Goal: Task Accomplishment & Management: Manage account settings

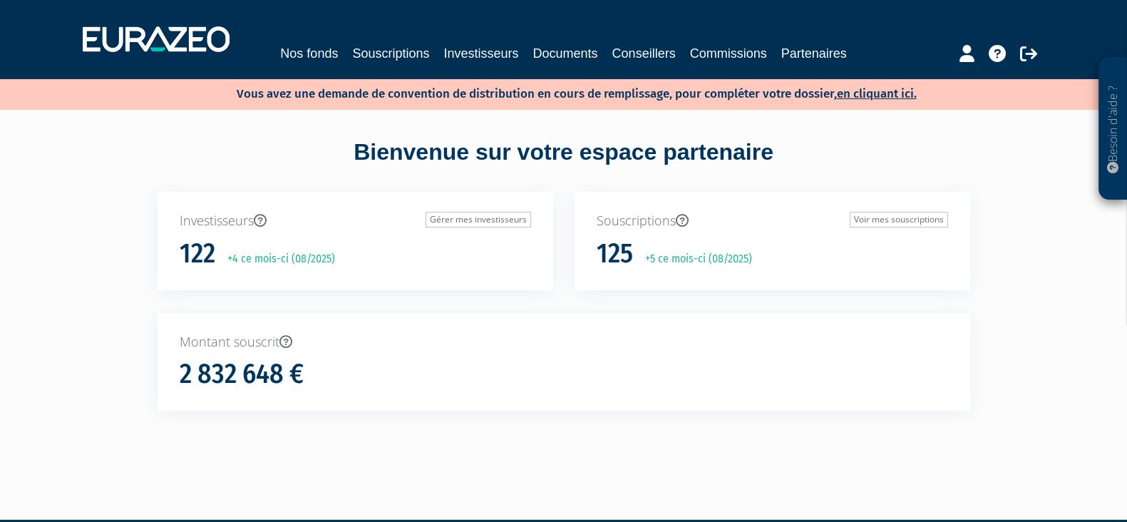
click at [381, 63] on div "Nos fonds Souscriptions Investisseurs Documents Conseillers Commissions Partena…" at bounding box center [563, 39] width 983 height 53
click at [403, 50] on link "Souscriptions" at bounding box center [390, 53] width 77 height 20
click at [383, 49] on link "Souscriptions" at bounding box center [390, 53] width 77 height 20
click at [395, 57] on link "Souscriptions" at bounding box center [390, 53] width 77 height 20
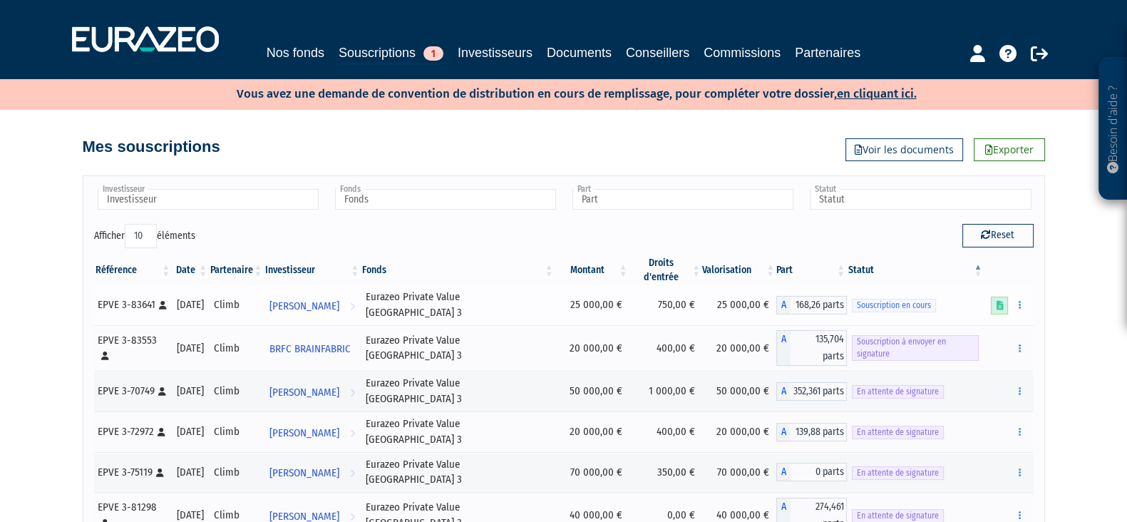
click at [995, 301] on icon at bounding box center [998, 305] width 7 height 9
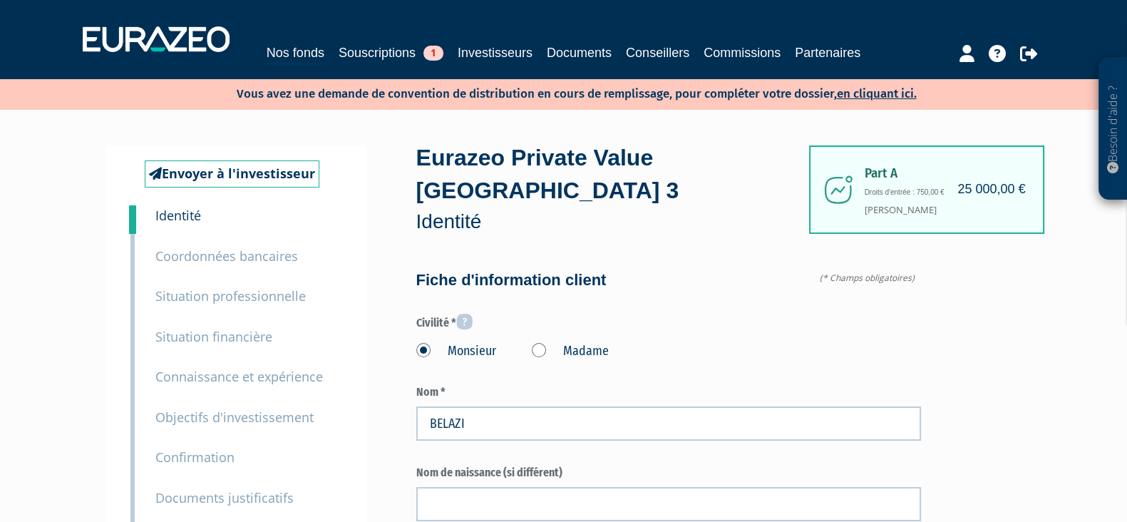
type input "6 29 73 28 77"
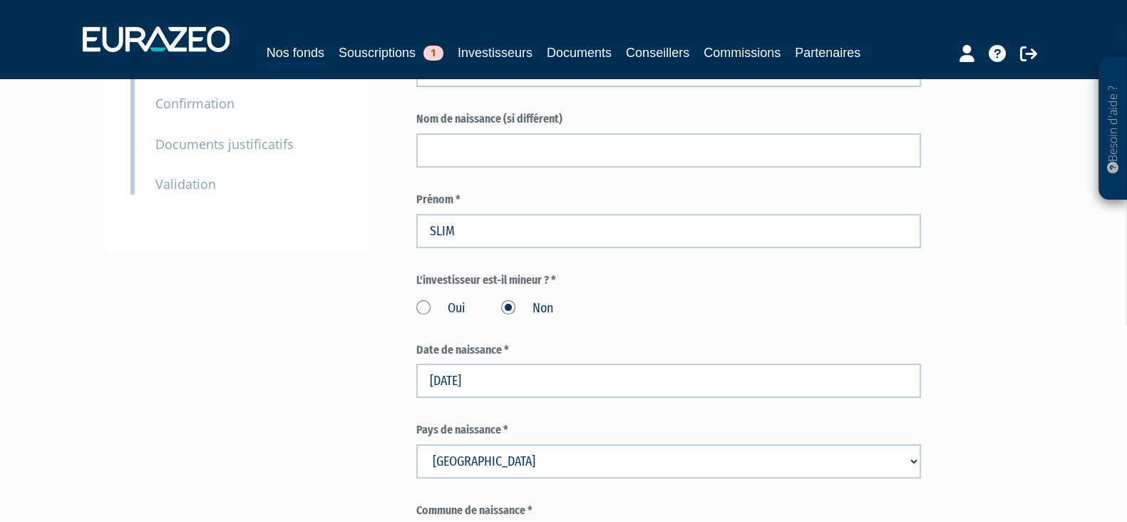
scroll to position [88, 0]
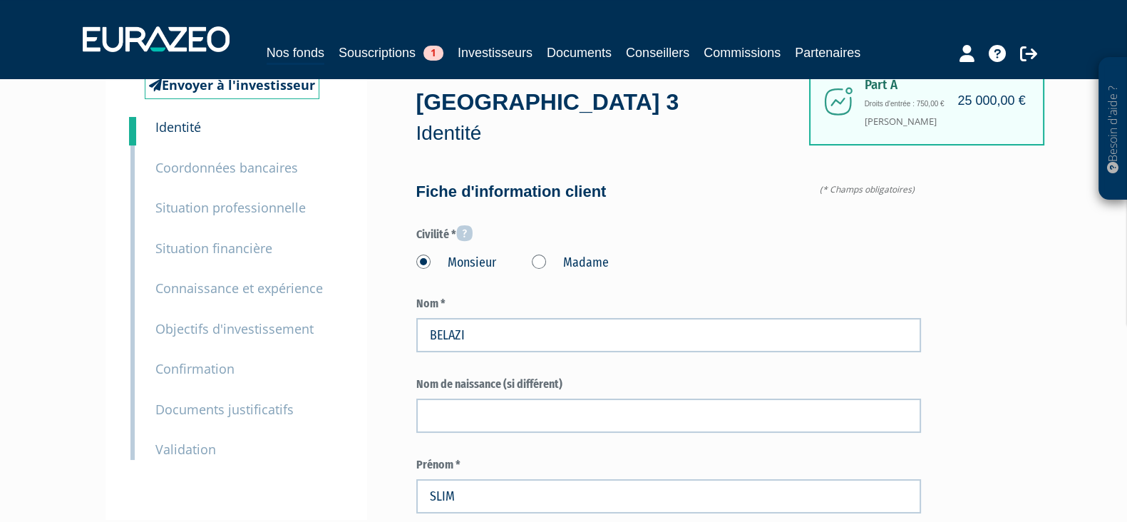
click at [200, 409] on small "Documents justificatifs" at bounding box center [224, 408] width 138 height 17
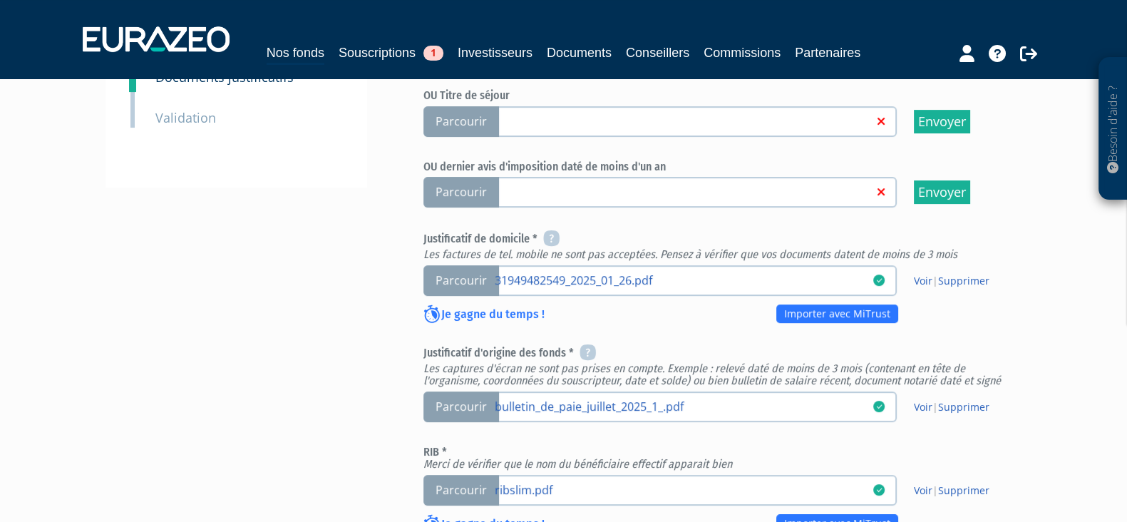
scroll to position [356, 0]
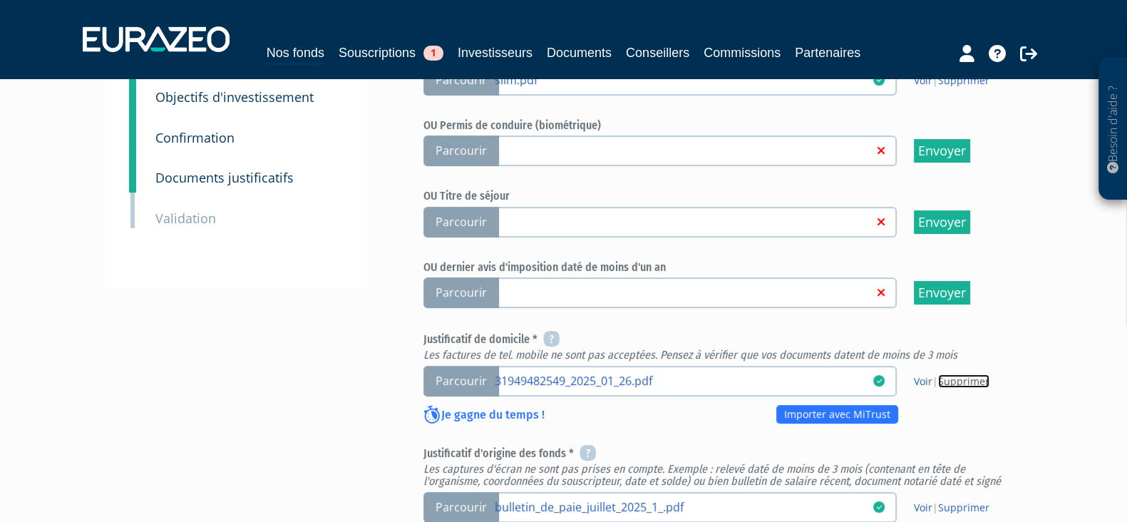
click at [946, 374] on link "Supprimer" at bounding box center [963, 381] width 51 height 14
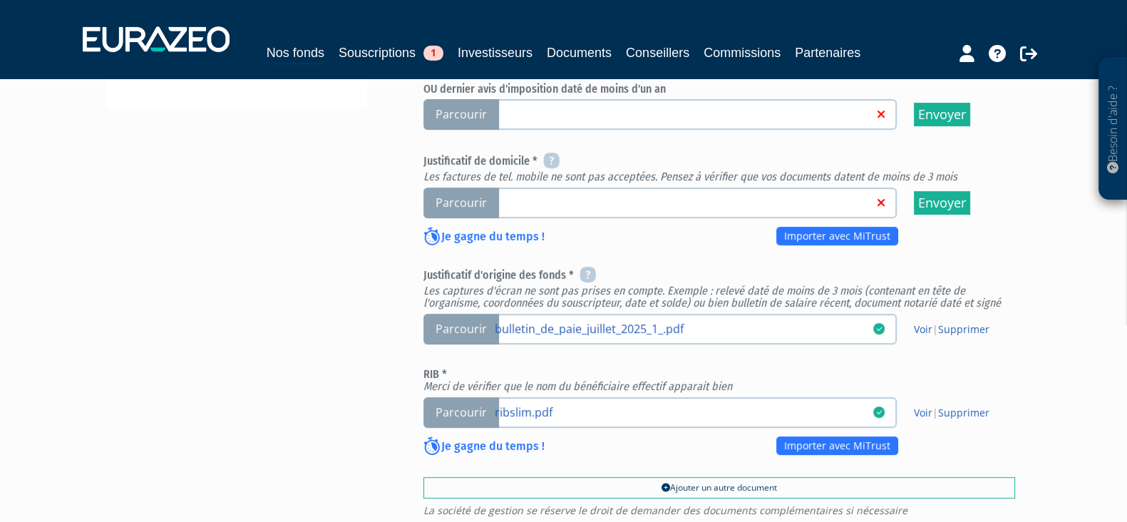
scroll to position [445, 0]
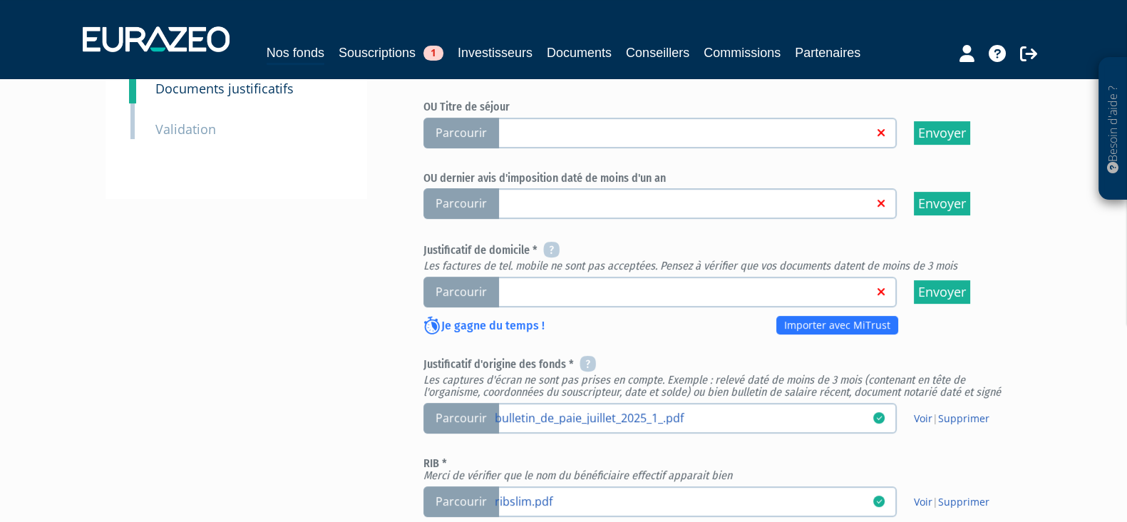
click at [481, 289] on span "Parcourir" at bounding box center [461, 291] width 76 height 31
click at [0, 0] on input "Parcourir" at bounding box center [0, 0] width 0 height 0
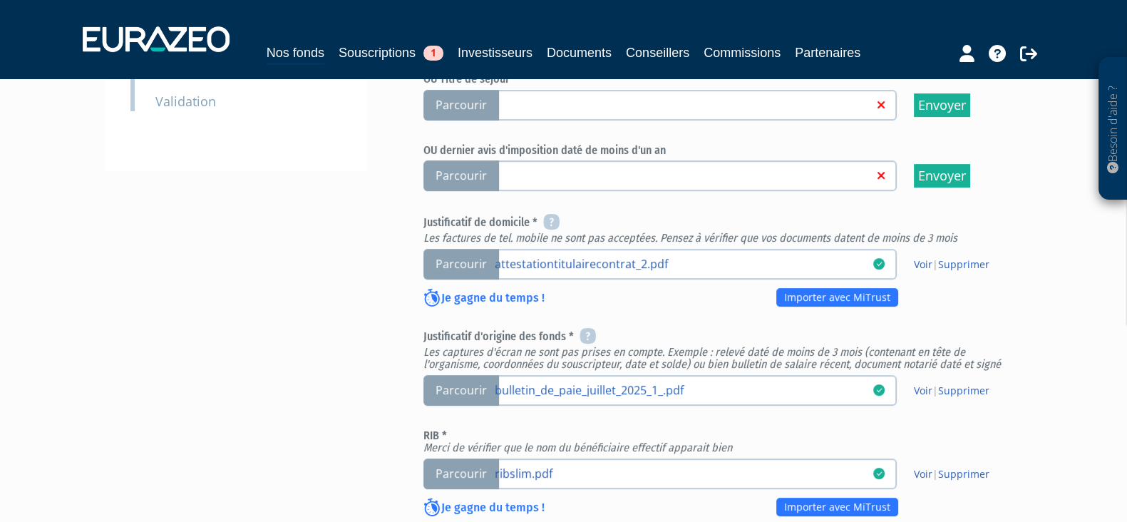
scroll to position [445, 0]
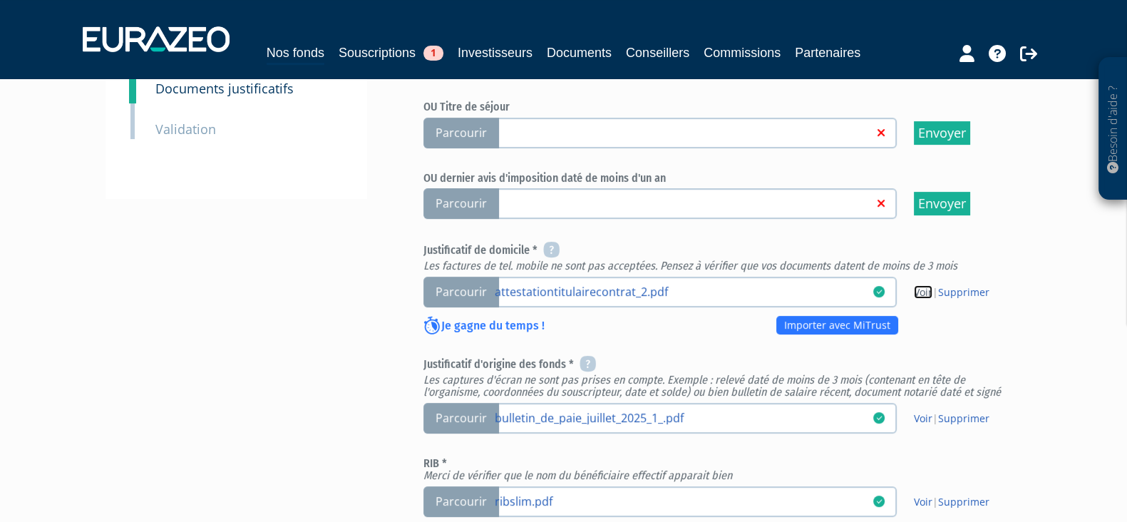
click at [923, 291] on link "Voir" at bounding box center [922, 292] width 19 height 14
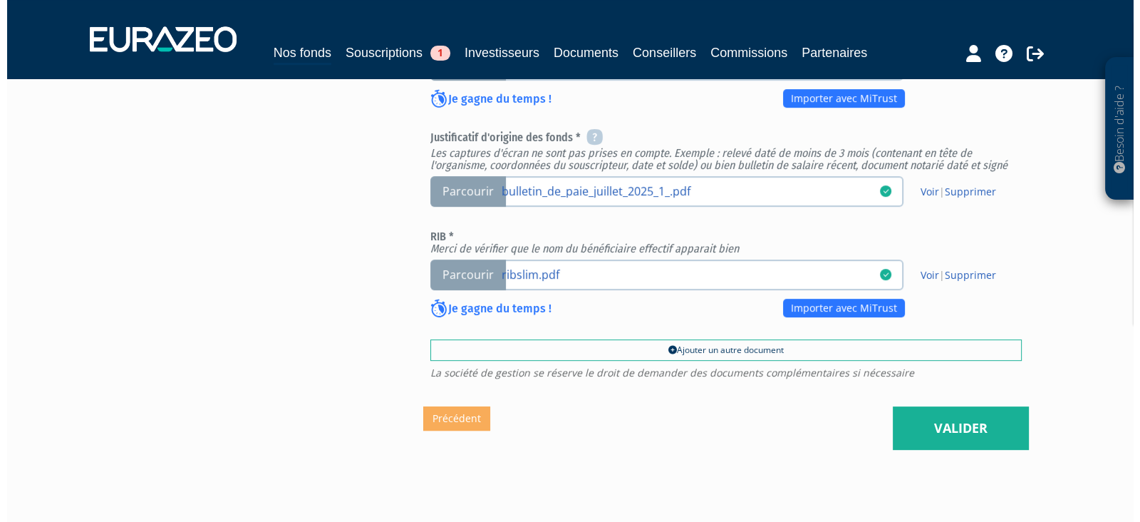
scroll to position [732, 0]
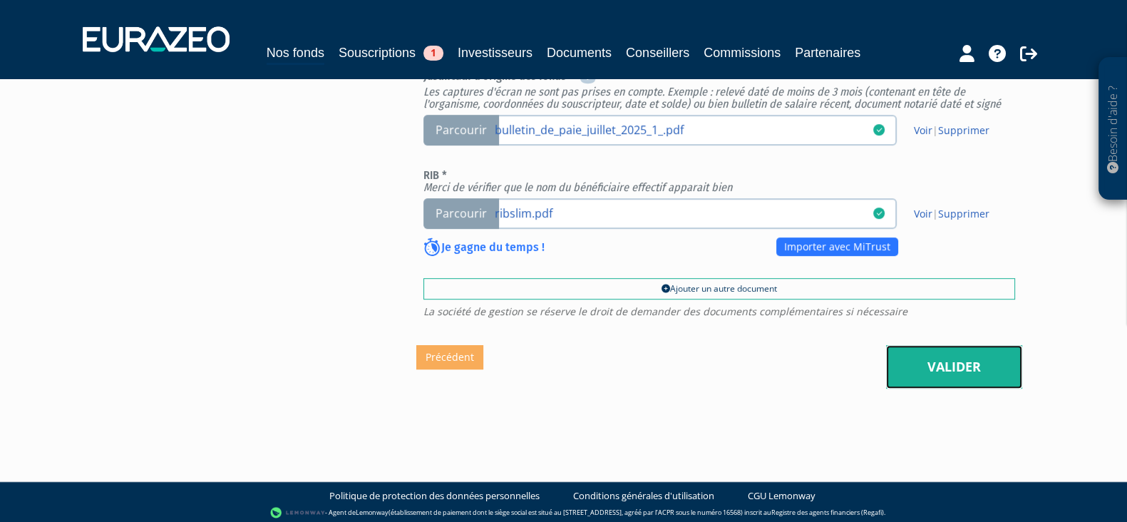
click at [1016, 359] on link "Valider" at bounding box center [954, 367] width 136 height 44
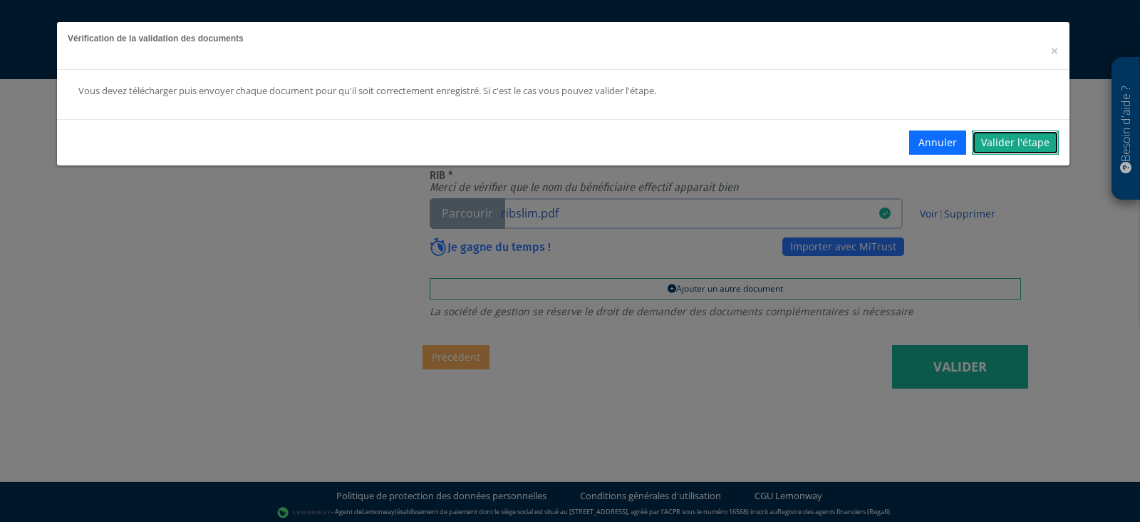
click at [1007, 145] on link "Valider l'étape" at bounding box center [1015, 142] width 87 height 24
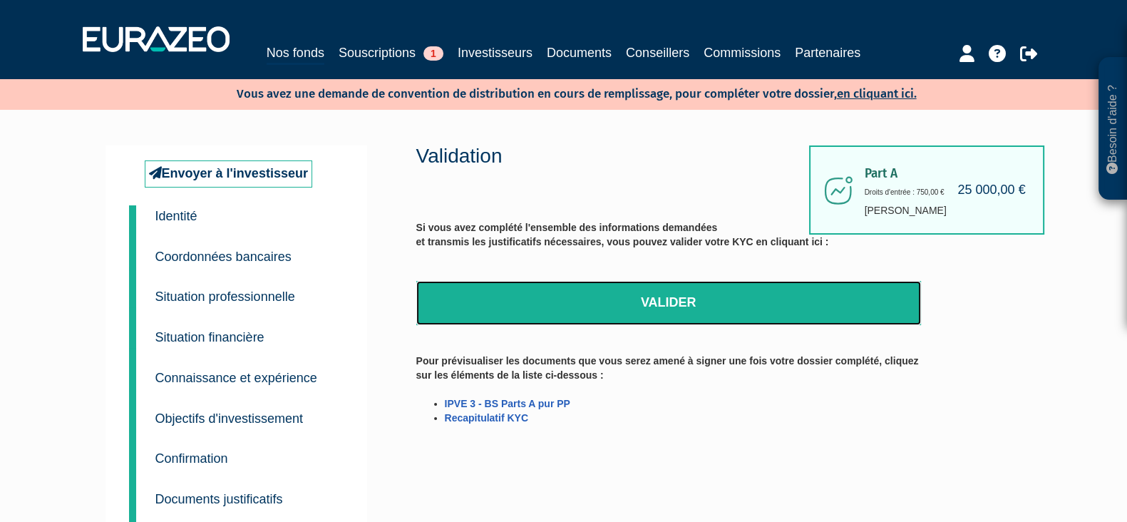
drag, startPoint x: 705, startPoint y: 299, endPoint x: 637, endPoint y: 98, distance: 212.3
click at [705, 299] on link "Valider" at bounding box center [668, 303] width 504 height 44
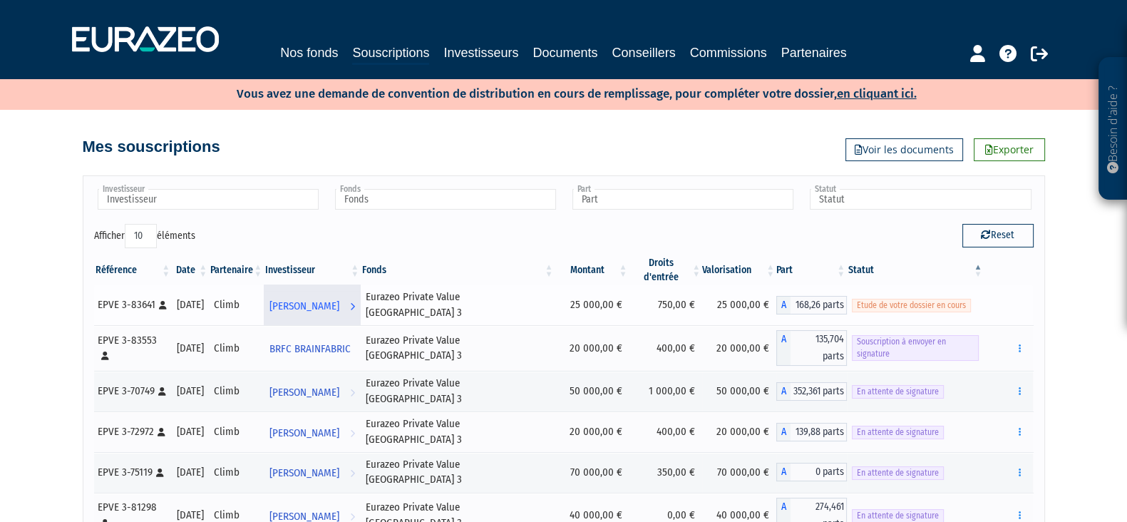
click at [361, 291] on link "[PERSON_NAME] Voir l'investisseur" at bounding box center [312, 305] width 97 height 29
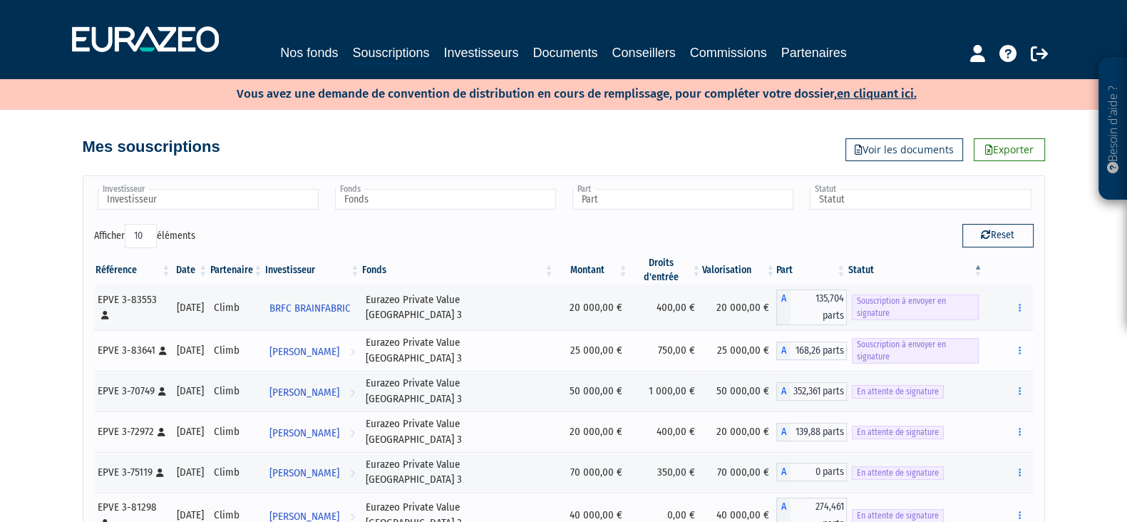
drag, startPoint x: 846, startPoint y: 324, endPoint x: 980, endPoint y: 320, distance: 134.0
click at [980, 330] on td "Souscription à envoyer en signature" at bounding box center [914, 350] width 137 height 41
click at [894, 215] on div "Investisseur ADMAIORA Alexandre Tessier Alexy Assoun Anaïs DENOUETTE Antoine Me…" at bounding box center [563, 205] width 960 height 37
click at [969, 338] on span "Souscription à envoyer en signature" at bounding box center [914, 351] width 127 height 26
drag, startPoint x: 969, startPoint y: 319, endPoint x: 859, endPoint y: 326, distance: 110.7
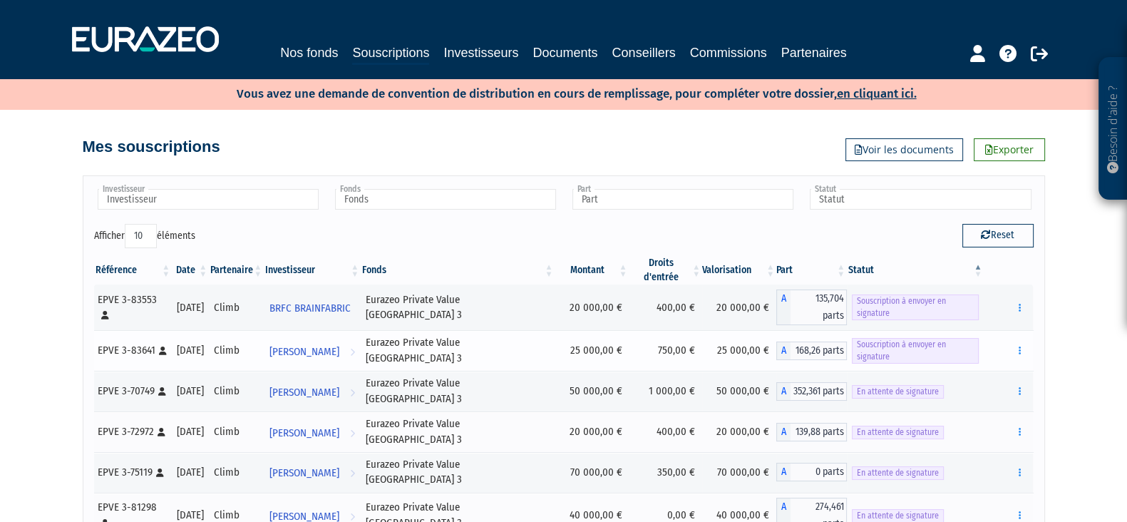
click at [859, 338] on span "Souscription à envoyer en signature" at bounding box center [914, 351] width 127 height 26
click at [863, 338] on span "Souscription à envoyer en signature" at bounding box center [914, 351] width 127 height 26
click at [361, 336] on link "[PERSON_NAME] Voir l'investisseur" at bounding box center [312, 350] width 97 height 29
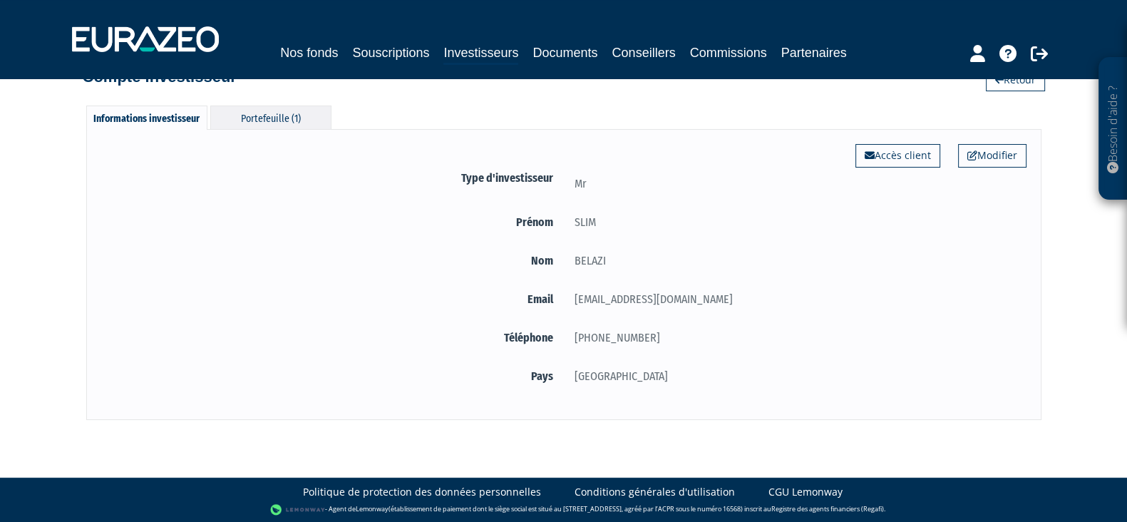
click at [266, 121] on div "Portefeuille (1)" at bounding box center [270, 117] width 121 height 24
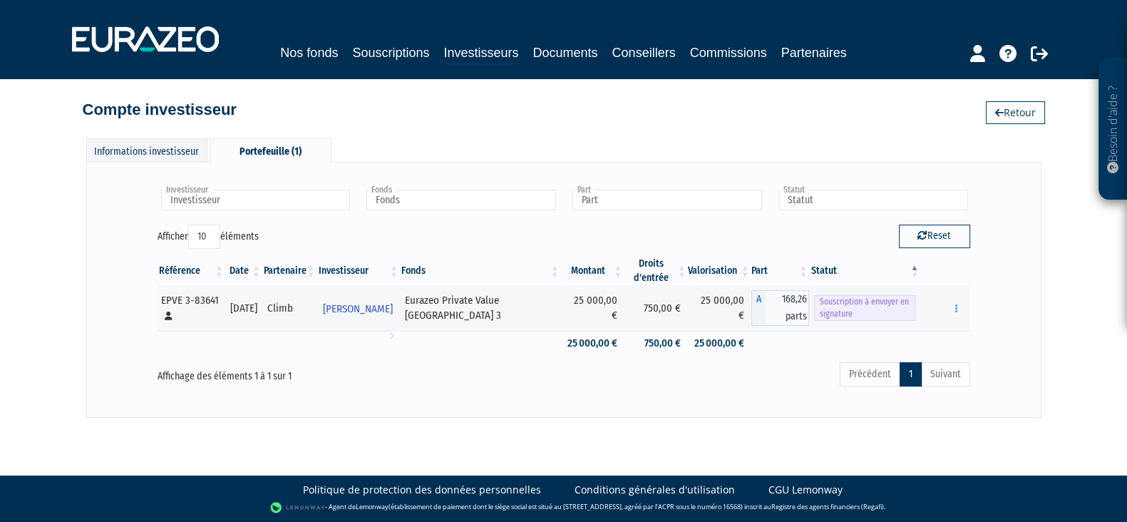
scroll to position [35, 0]
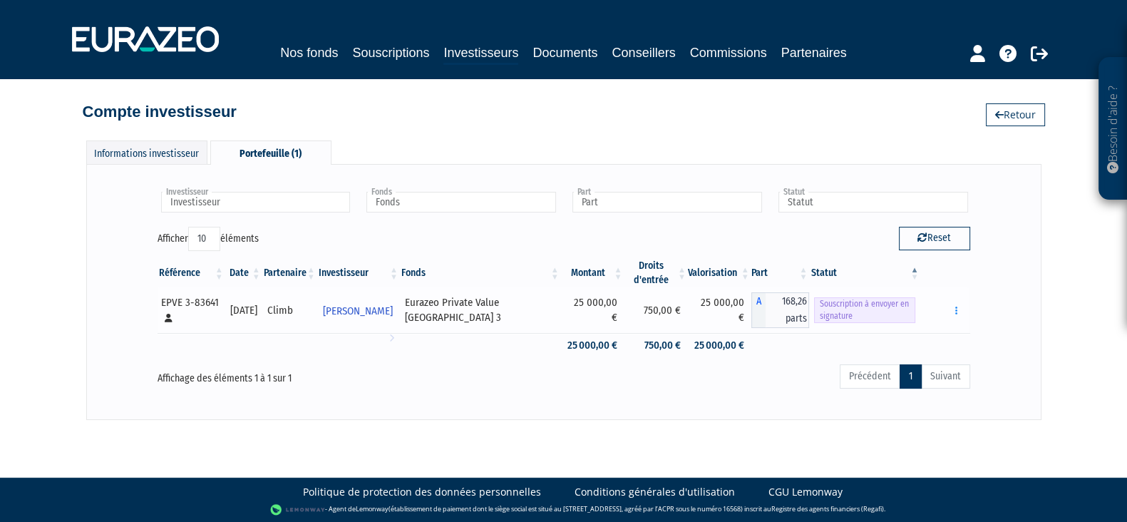
click at [839, 308] on span "Souscription à envoyer en signature" at bounding box center [864, 310] width 101 height 26
click at [902, 310] on span "Souscription à envoyer en signature" at bounding box center [864, 310] width 101 height 26
click at [814, 306] on span "Souscription à envoyer en signature" at bounding box center [864, 310] width 101 height 26
click at [374, 311] on span "[PERSON_NAME]" at bounding box center [358, 311] width 70 height 26
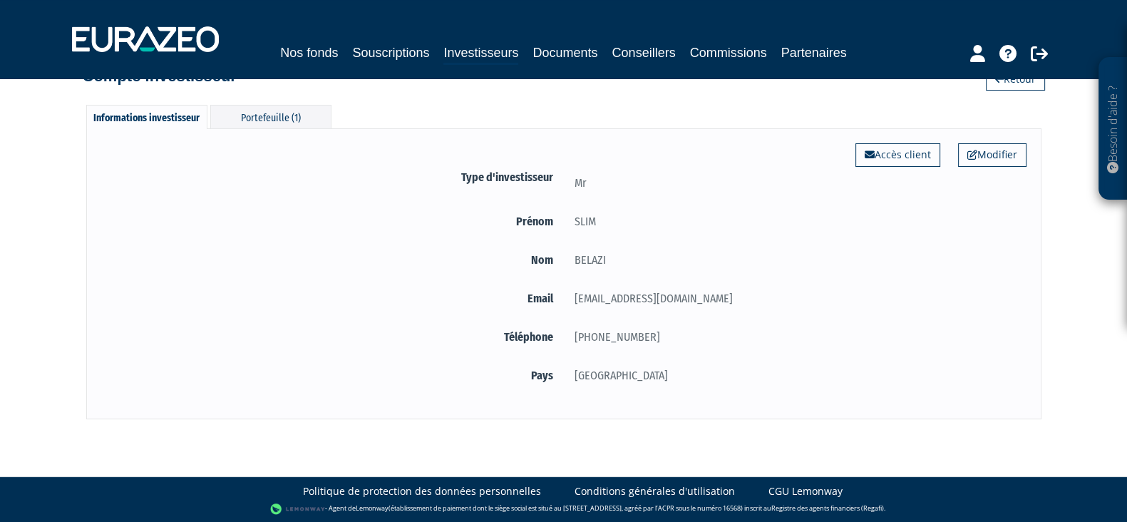
scroll to position [70, 0]
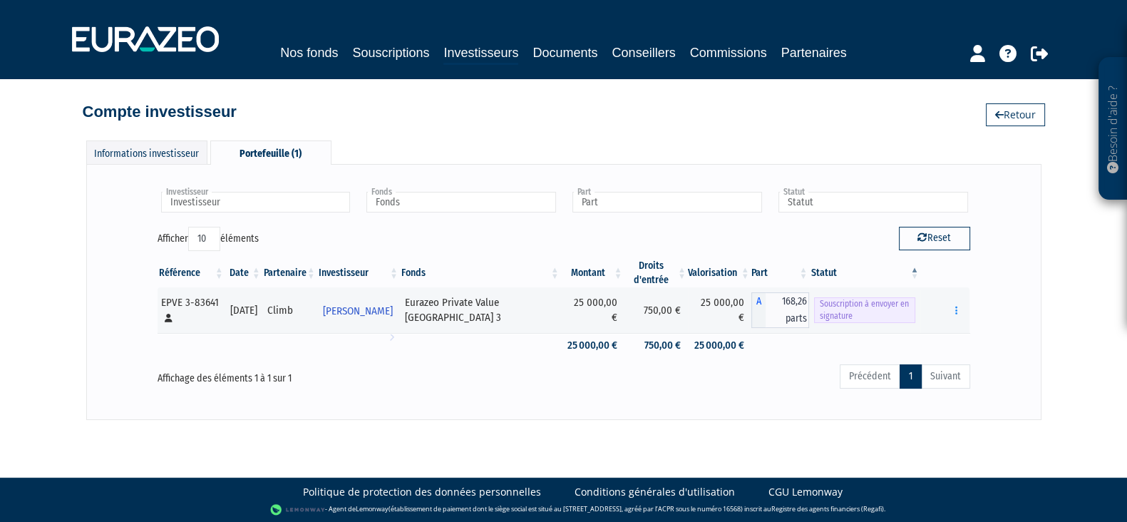
scroll to position [35, 0]
click at [814, 315] on span "Souscription à envoyer en signature" at bounding box center [864, 310] width 101 height 26
click at [188, 304] on div "EPVE 3-83641 [Français] Personne physique" at bounding box center [190, 310] width 59 height 31
click at [200, 295] on div "EPVE 3-83641 [Français] Personne physique" at bounding box center [190, 310] width 59 height 31
click at [289, 304] on td "Climb" at bounding box center [289, 310] width 55 height 46
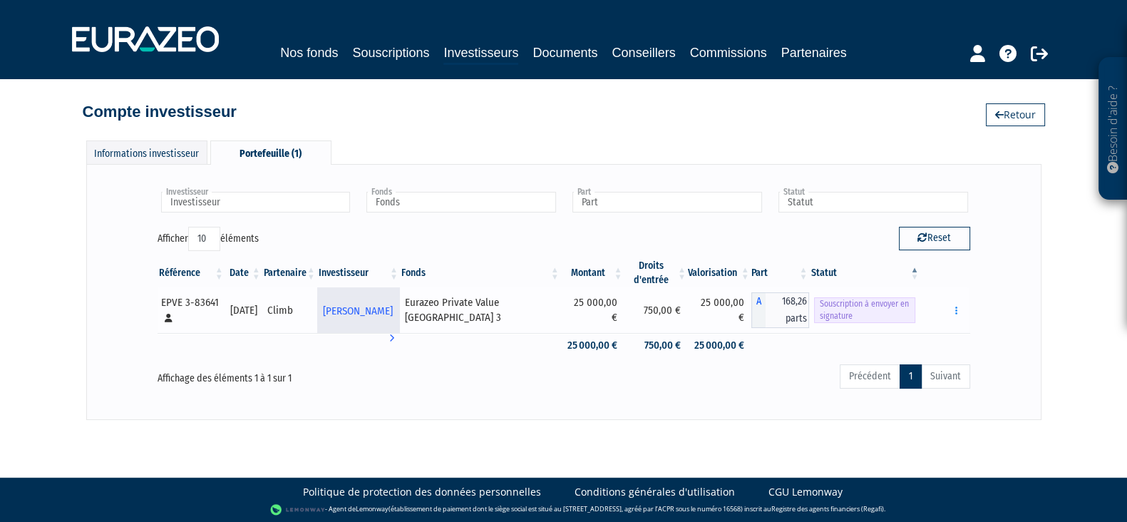
click at [376, 304] on span "[PERSON_NAME]" at bounding box center [358, 311] width 70 height 26
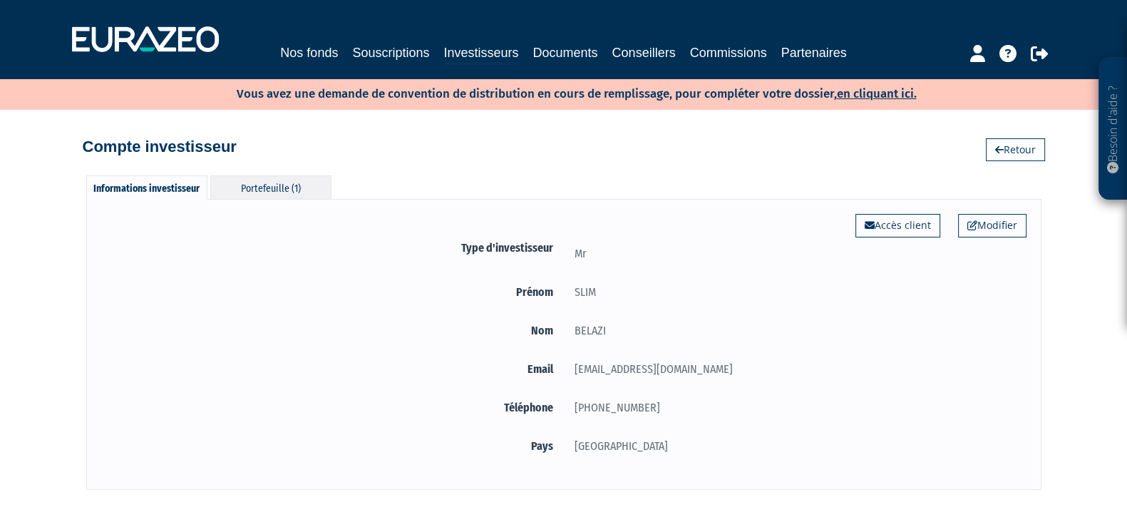
click at [261, 182] on div "Portefeuille (1)" at bounding box center [270, 187] width 121 height 24
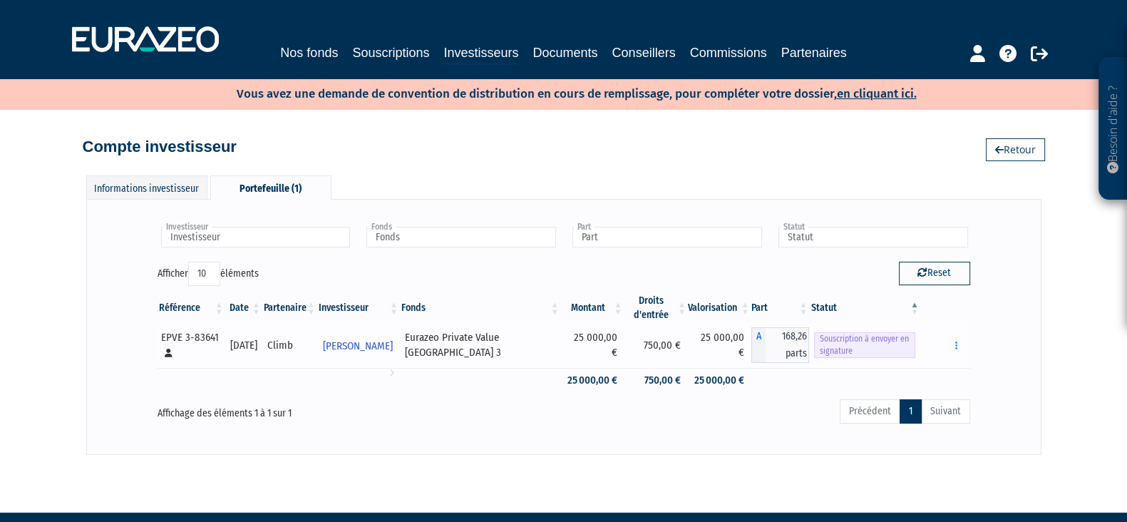
click at [886, 342] on span "Souscription à envoyer en signature" at bounding box center [864, 345] width 101 height 26
click at [956, 343] on icon "button" at bounding box center [956, 345] width 2 height 9
click at [932, 366] on link "Envoyer à signer" at bounding box center [919, 371] width 81 height 24
